Goal: Information Seeking & Learning: Learn about a topic

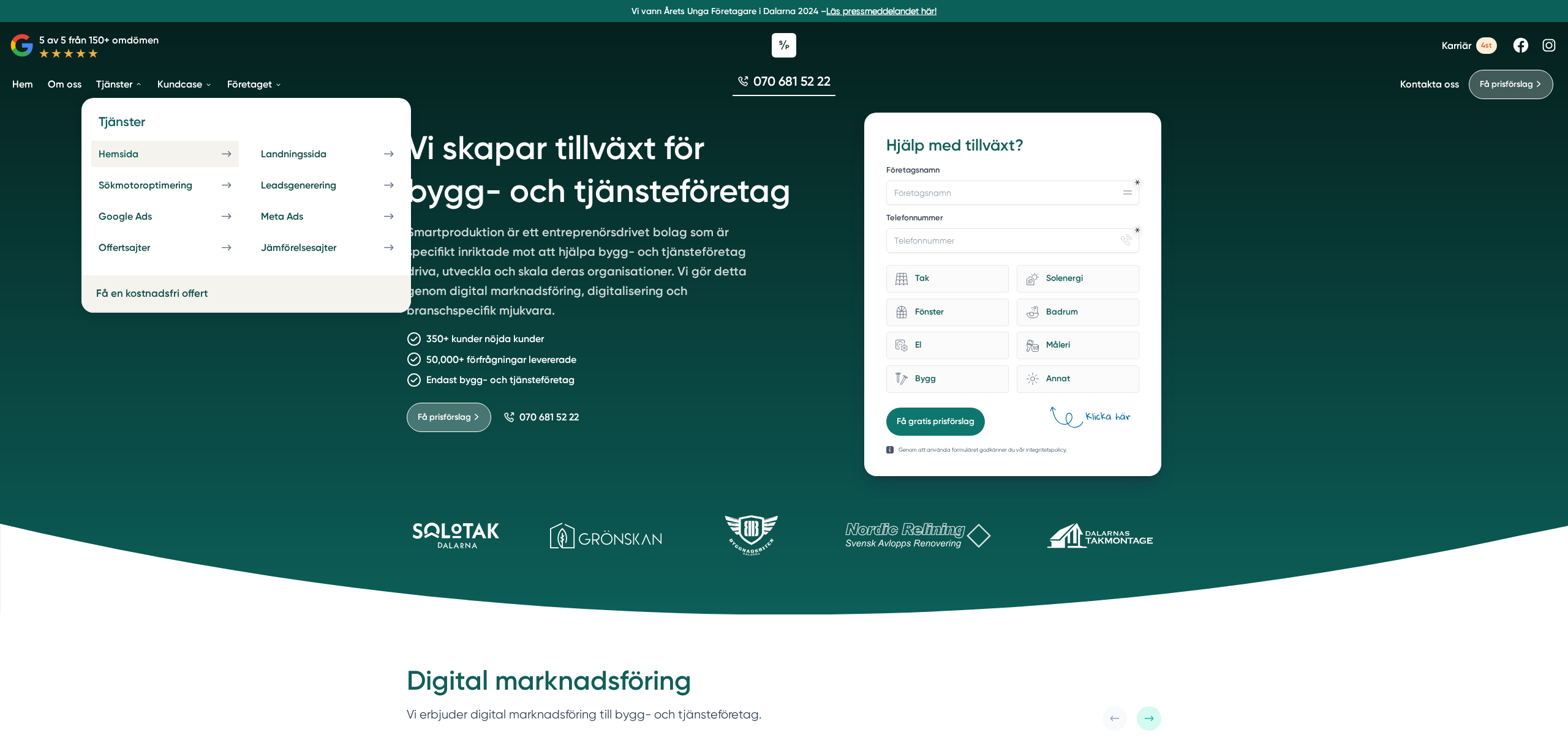
click at [137, 154] on div "Hemsida" at bounding box center [133, 154] width 70 height 12
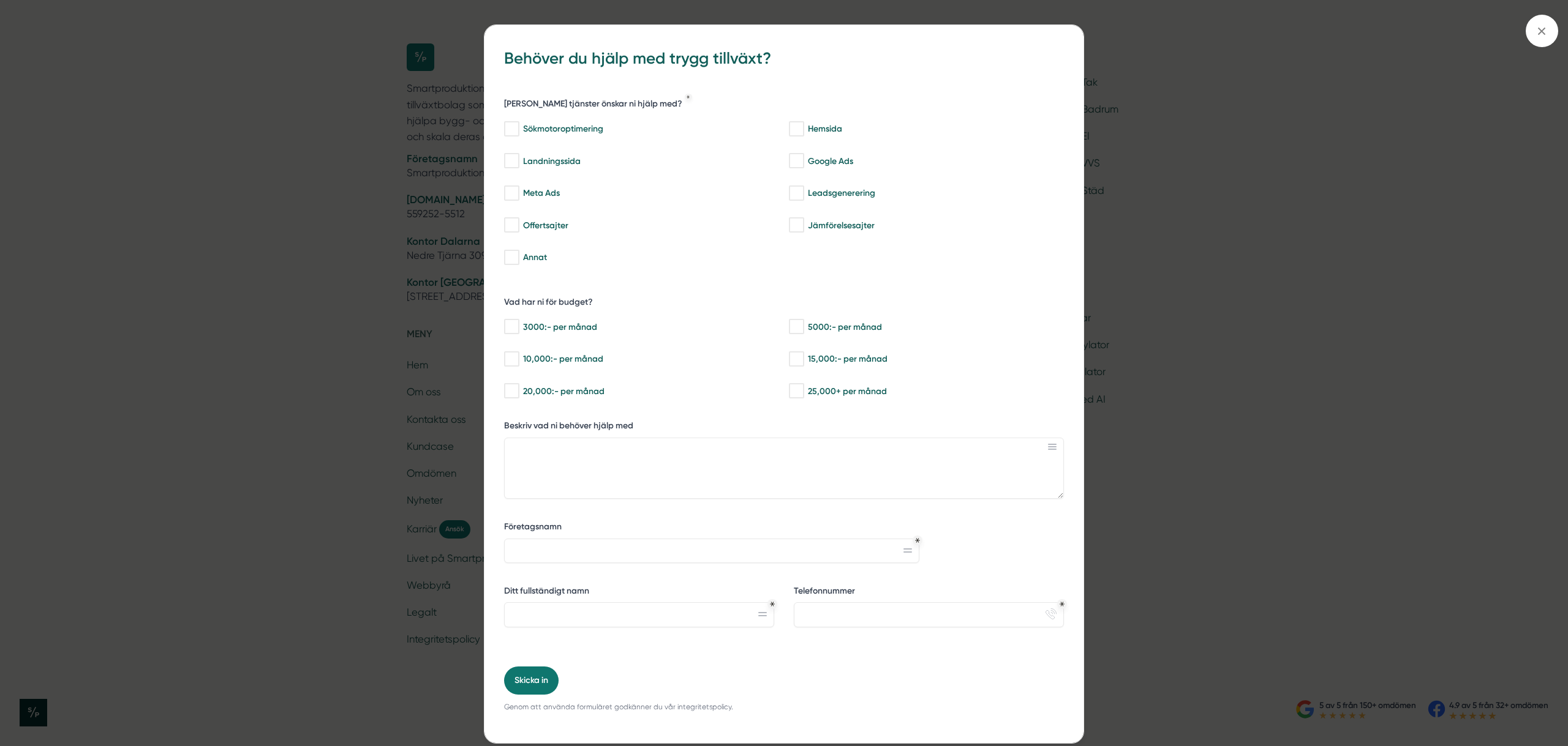
scroll to position [2, 0]
click at [457, 165] on div "bbc9b822-b2c6-488a-ab3e-9a2d59e49c7c Behöver du hjälp med trygg tillväxt? Vilka…" at bounding box center [784, 373] width 1568 height 746
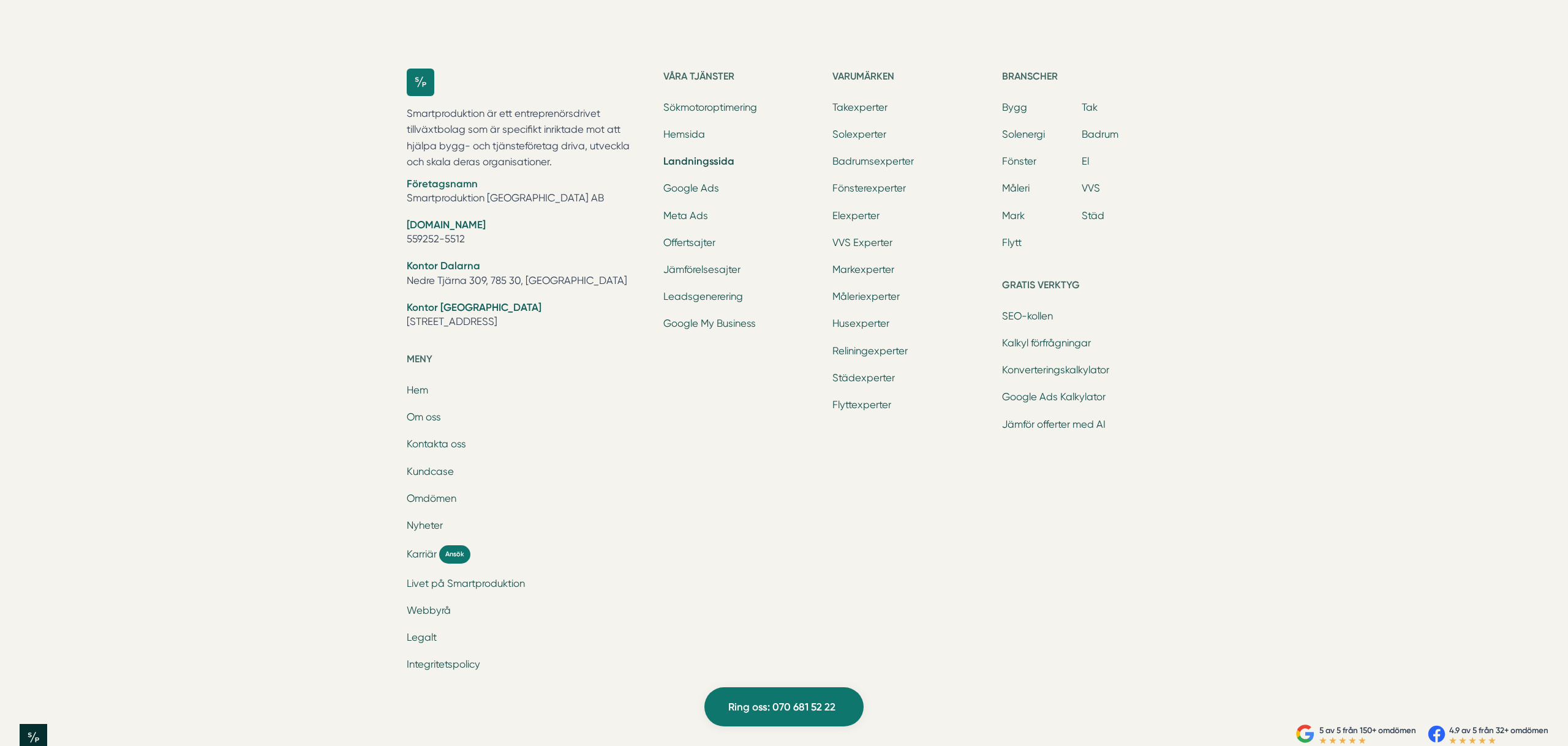
scroll to position [4149, 0]
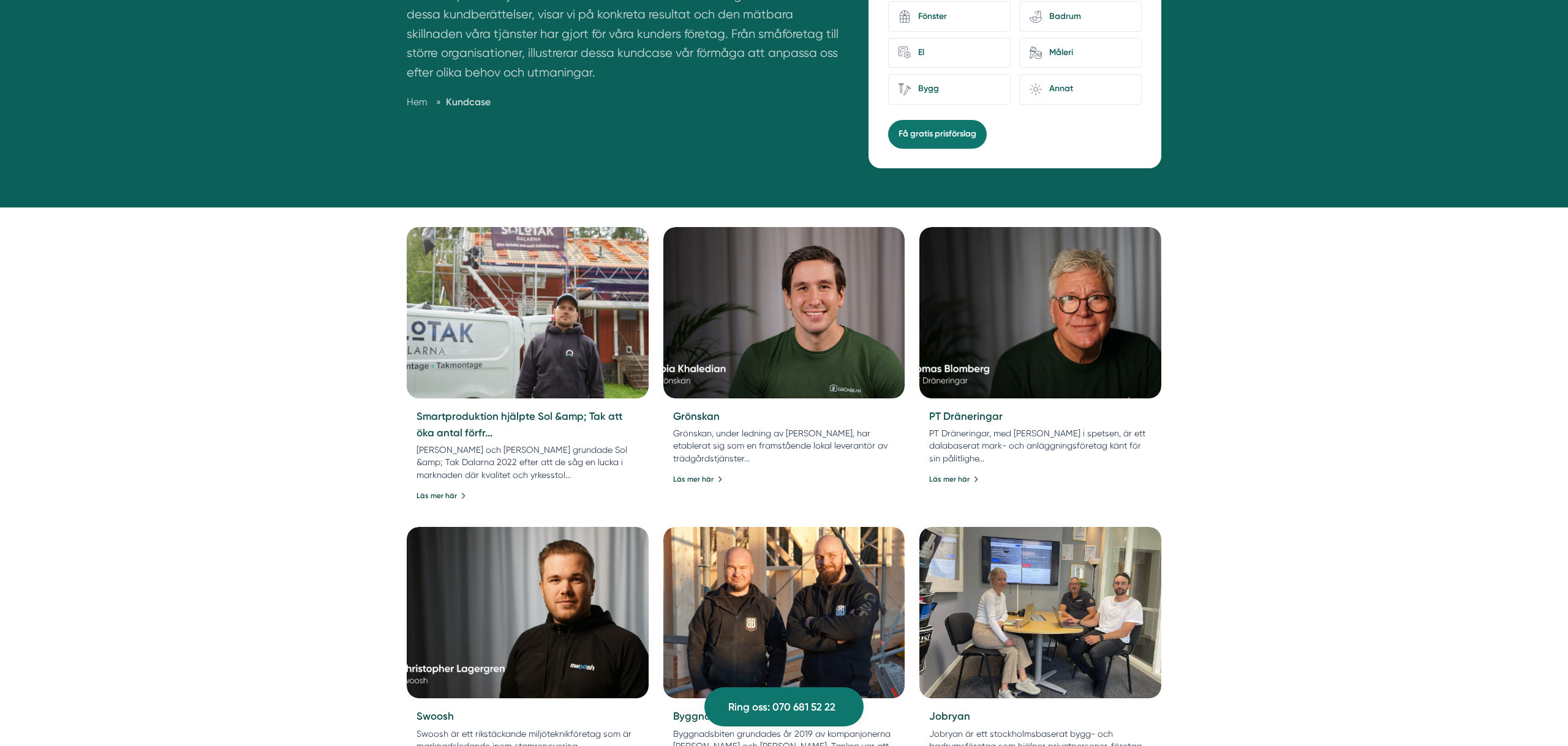
click at [637, 283] on img at bounding box center [527, 313] width 254 height 180
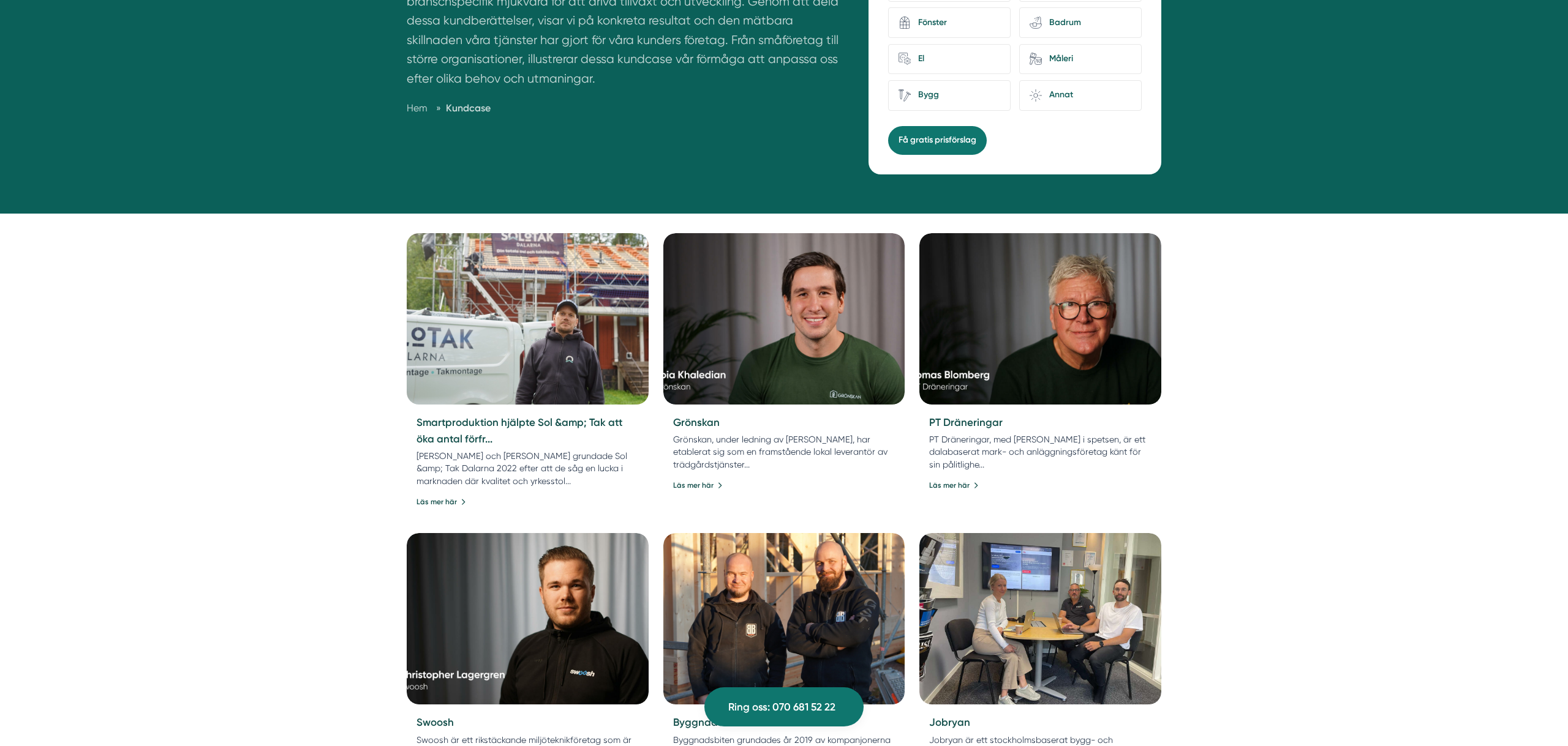
scroll to position [92, 0]
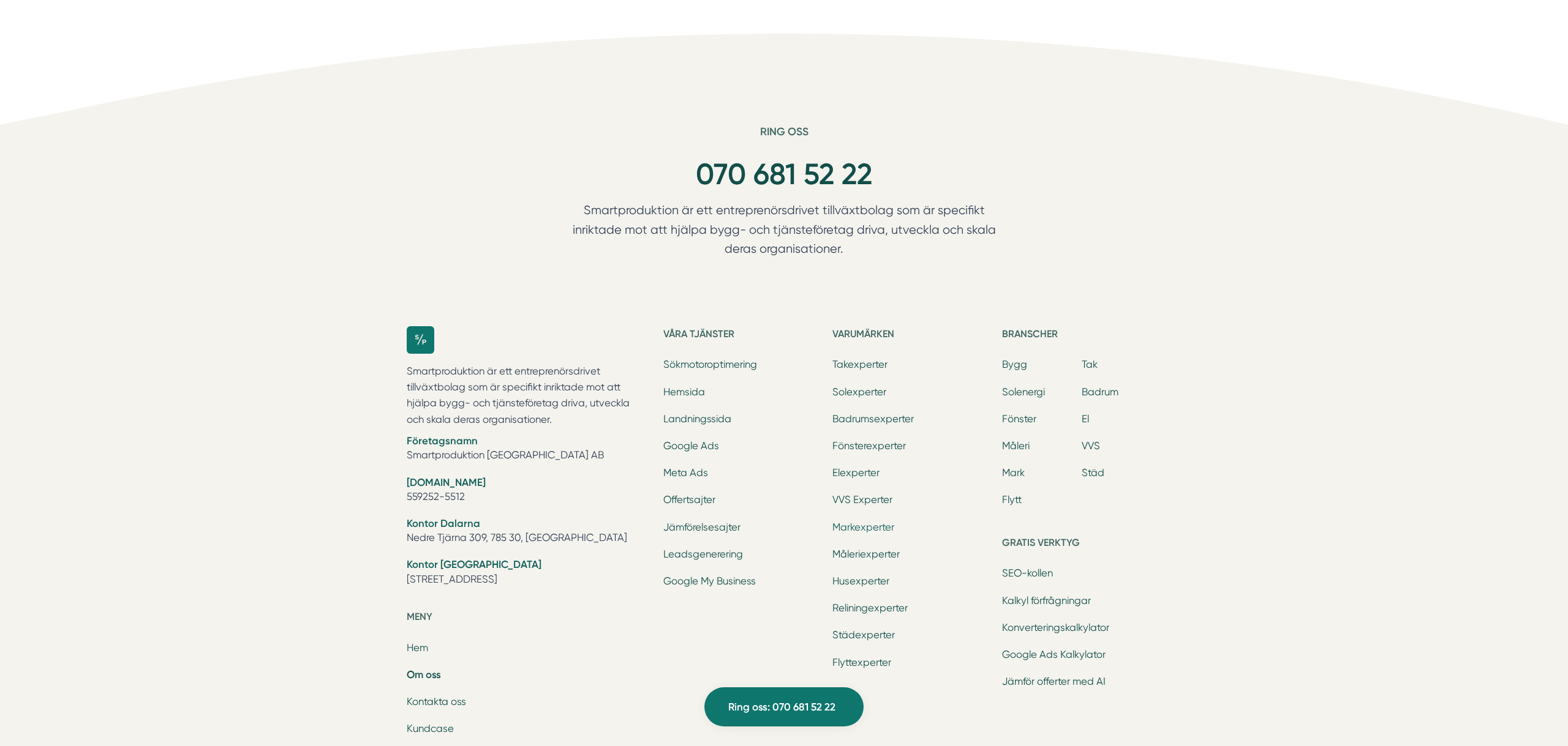
scroll to position [3986, 0]
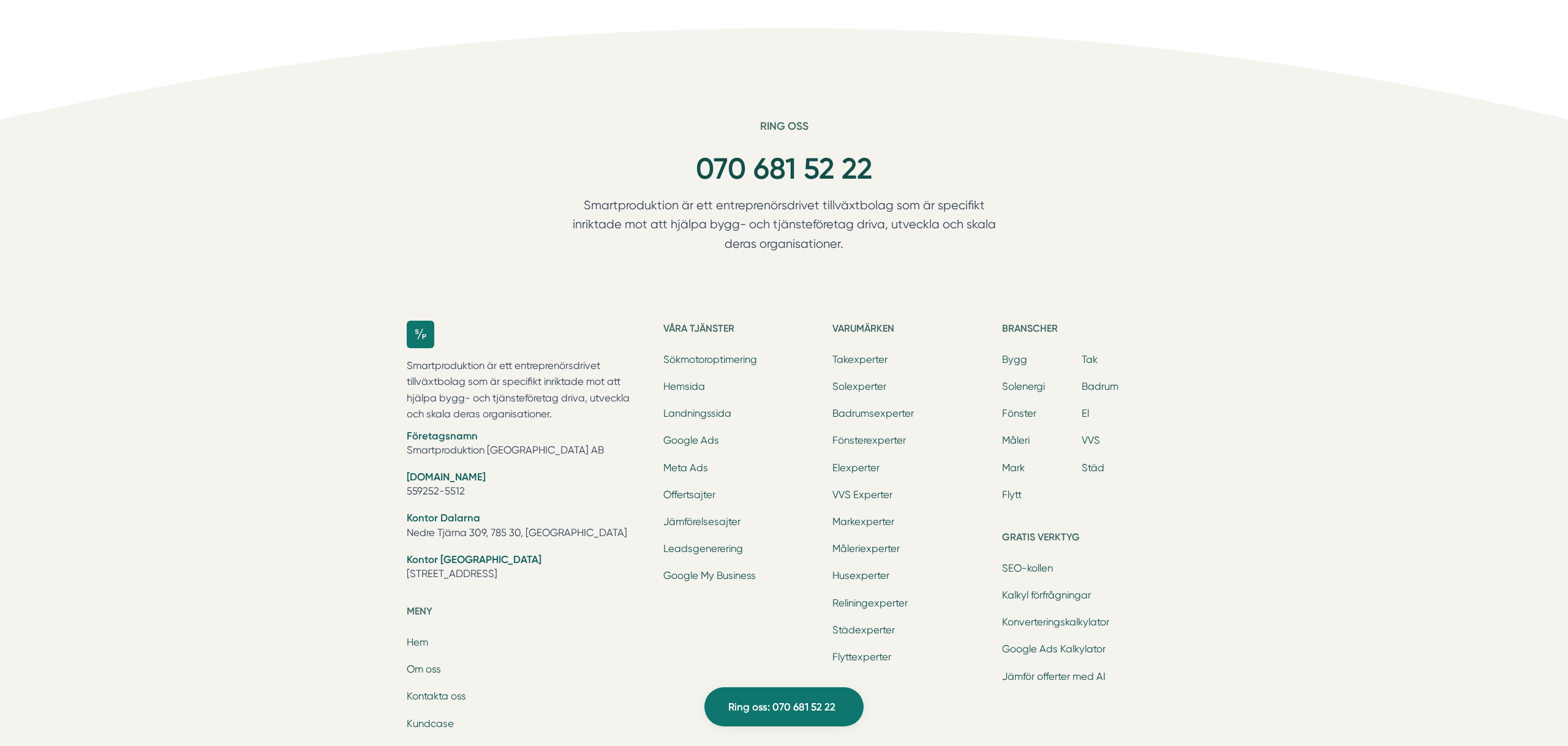
scroll to position [5228, 0]
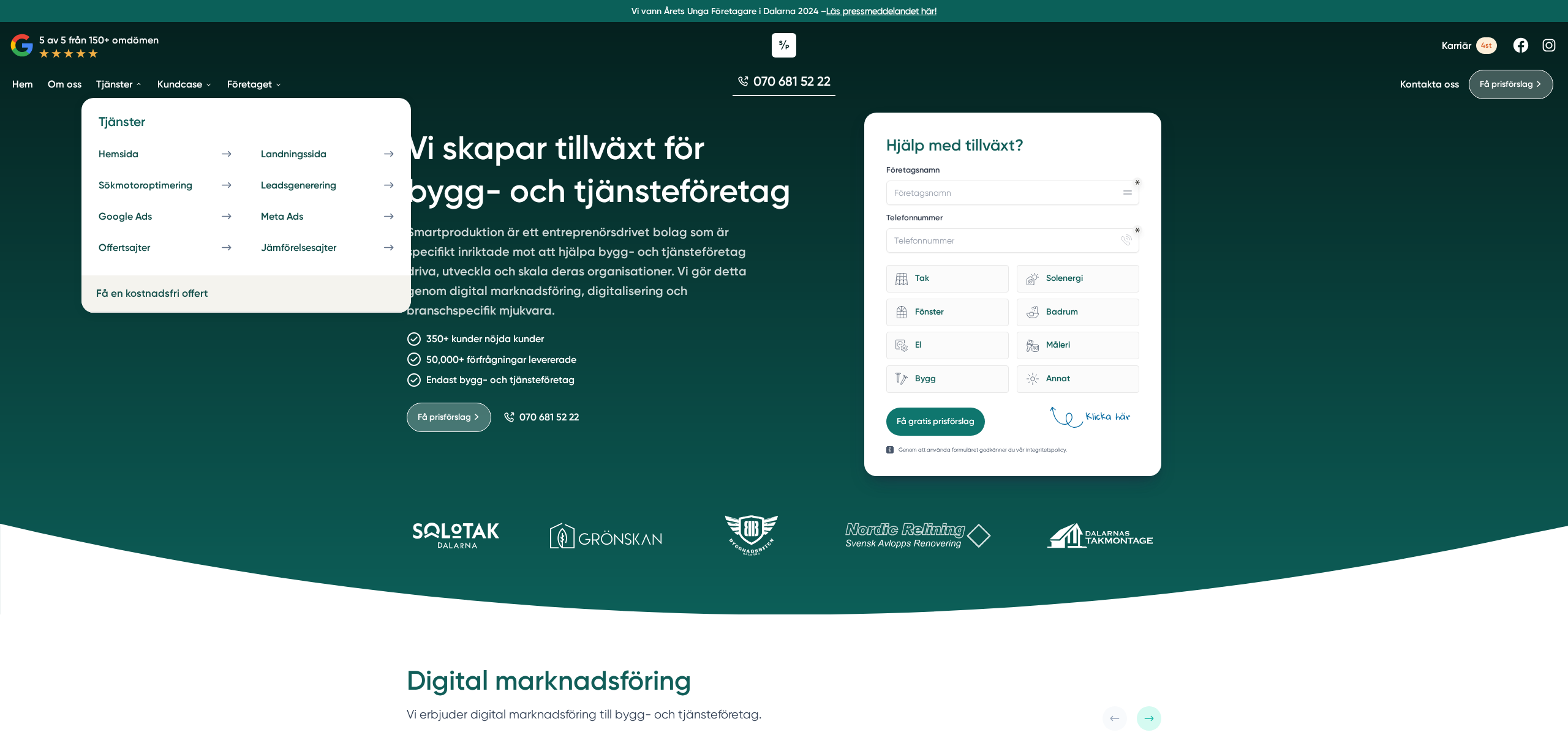
click at [122, 77] on link "Tjänster" at bounding box center [119, 84] width 51 height 32
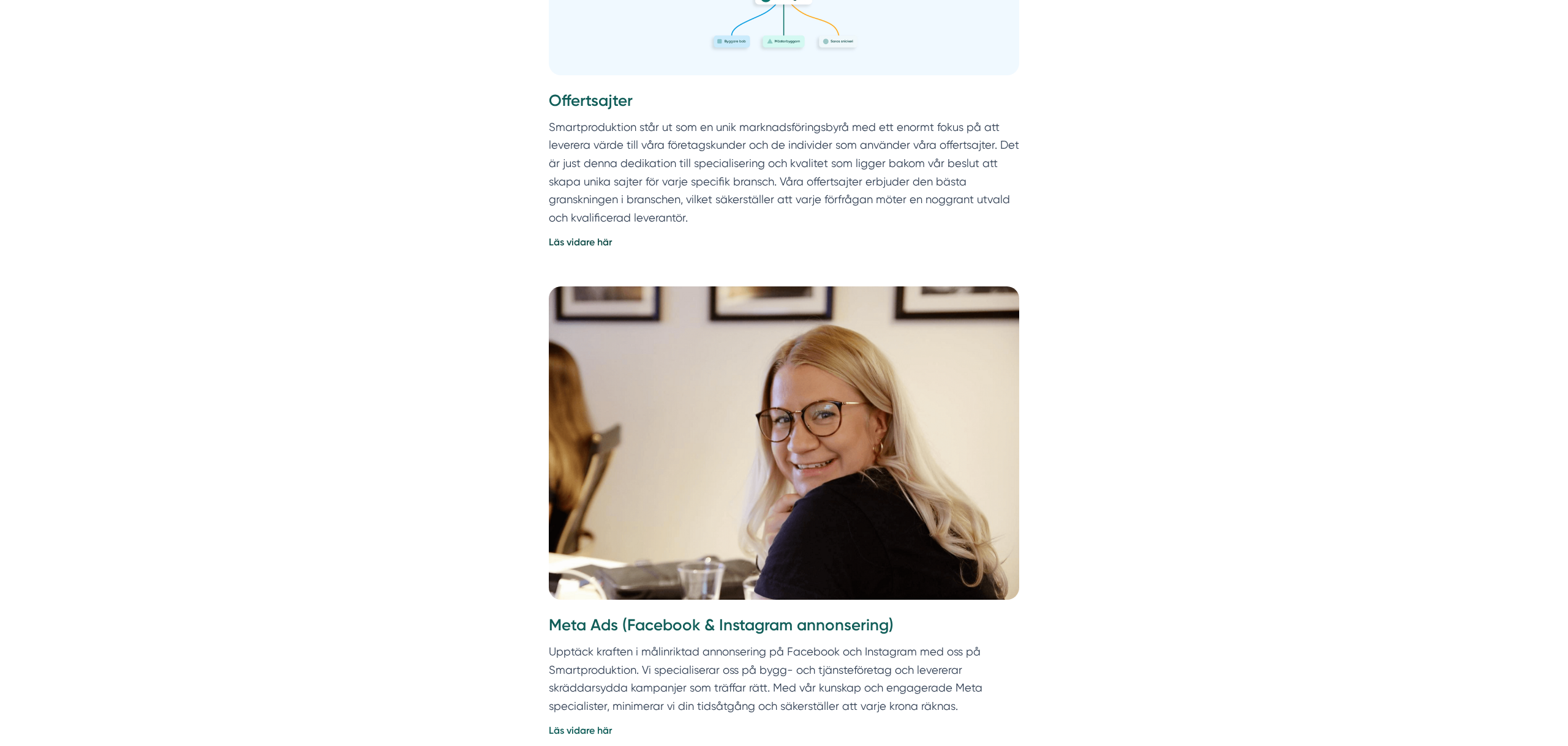
scroll to position [1225, 0]
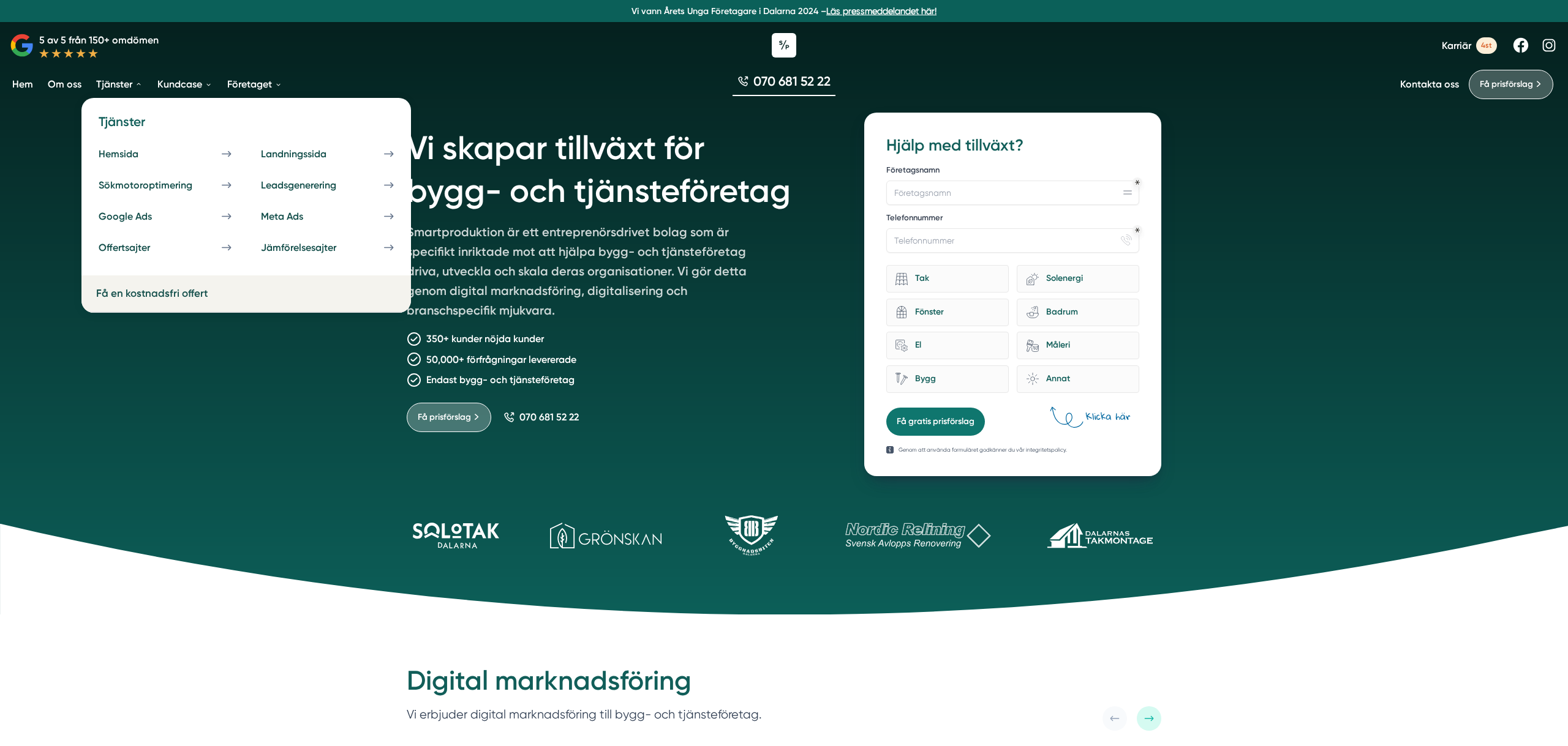
click at [118, 85] on link "Tjänster" at bounding box center [119, 84] width 51 height 32
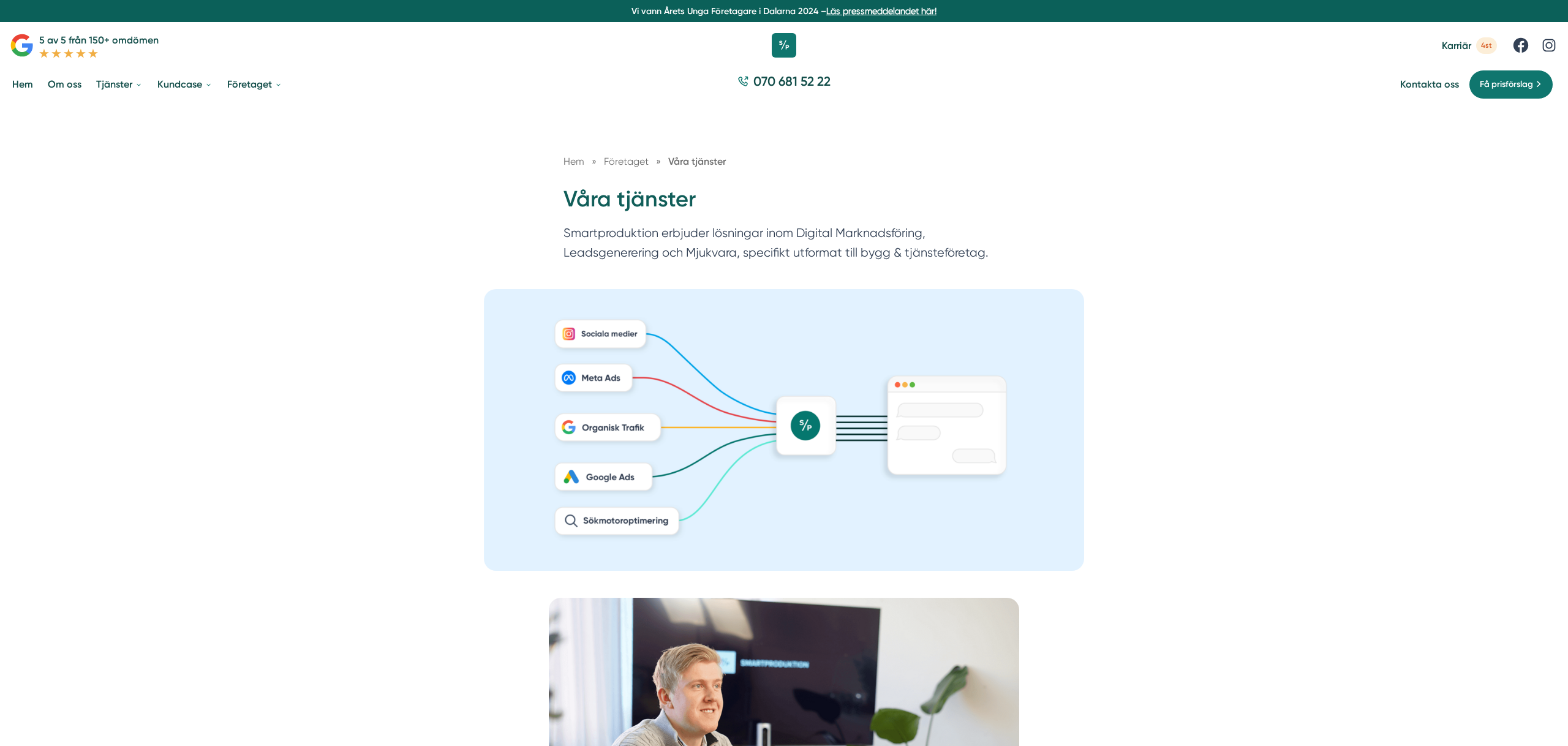
scroll to position [631, 0]
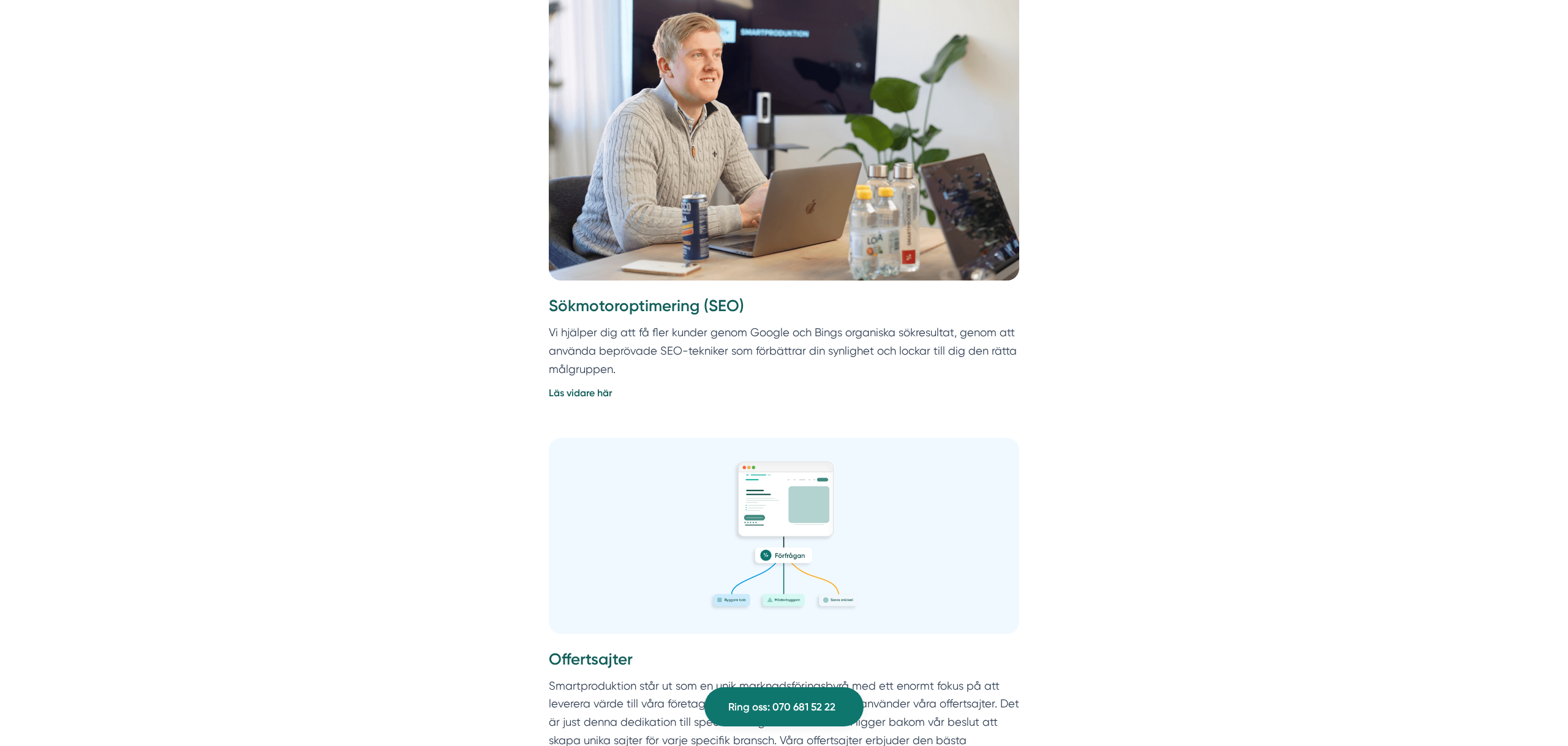
click at [617, 303] on h3 "Sökmotoroptimering (SEO)" at bounding box center [784, 310] width 470 height 28
